Goal: Information Seeking & Learning: Learn about a topic

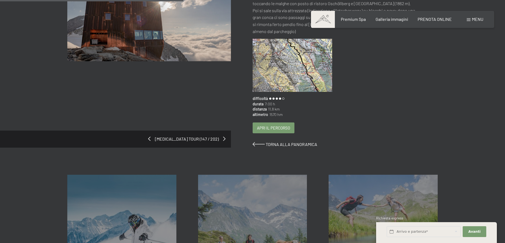
scroll to position [190, 0]
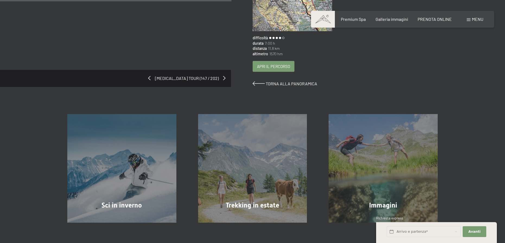
click at [264, 64] on span "Apri il percorso" at bounding box center [273, 67] width 33 height 6
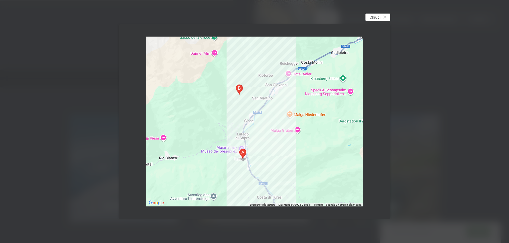
click at [374, 18] on span "Chiudi" at bounding box center [375, 17] width 11 height 6
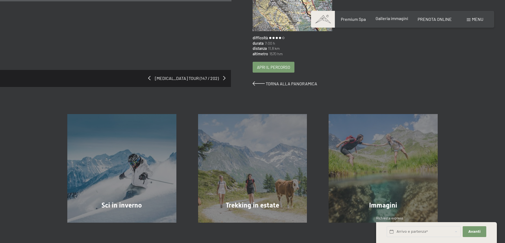
click at [386, 18] on span "Galleria immagini" at bounding box center [391, 18] width 33 height 5
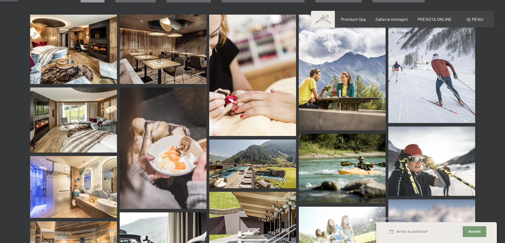
scroll to position [244, 0]
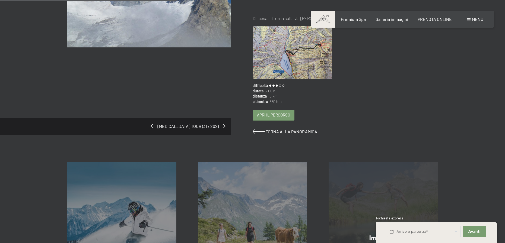
scroll to position [81, 0]
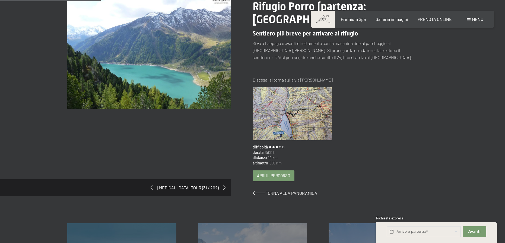
click at [282, 173] on span "Apri il percorso" at bounding box center [273, 176] width 33 height 6
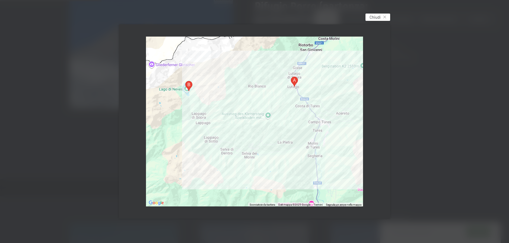
click at [377, 18] on span "Chiudi" at bounding box center [375, 17] width 11 height 6
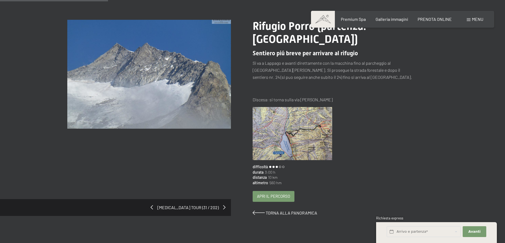
scroll to position [54, 0]
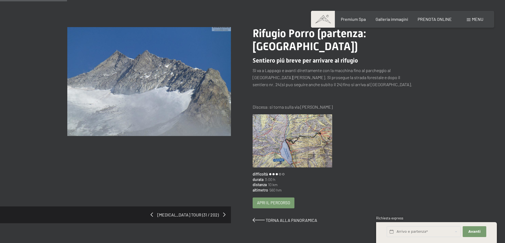
click at [266, 200] on span "Apri il percorso" at bounding box center [273, 203] width 33 height 6
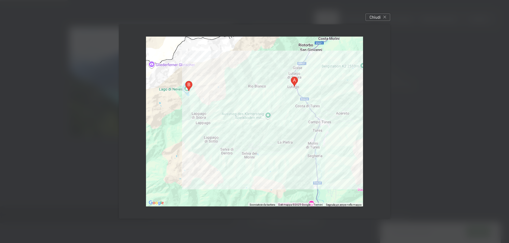
click at [363, 18] on div "← Sposta a sinistra → Sposta a destra ↑ Sposta in alto ↓ Sposta in basso + Aume…" at bounding box center [255, 121] width 288 height 211
click at [372, 19] on span "Chiudi" at bounding box center [375, 17] width 11 height 6
